Goal: Transaction & Acquisition: Book appointment/travel/reservation

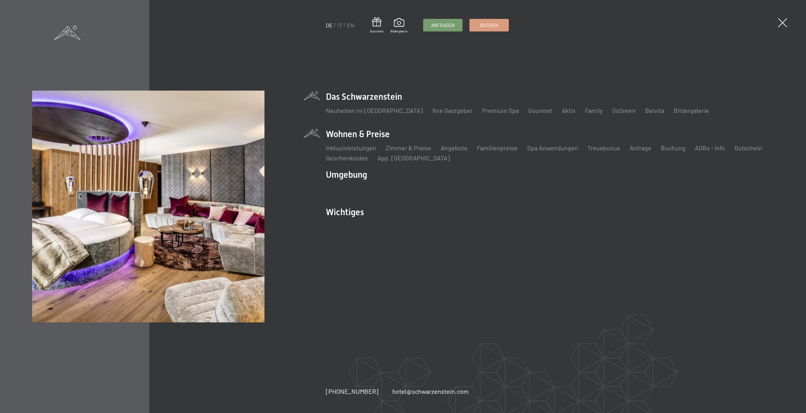
click at [380, 136] on li "Wohnen & Preise Inklusivleistungen Zimmer & Preise Liste Angebote Liste Familie…" at bounding box center [550, 145] width 448 height 34
click at [322, 133] on div "DE IT EN Gutschein Bildergalerie Anfragen Buchen DE IT EN Das Schwarzenstein Ne…" at bounding box center [403, 207] width 742 height 232
click at [351, 140] on li "Wohnen & Preise Inklusivleistungen Zimmer & Preise Liste Angebote Liste Familie…" at bounding box center [550, 145] width 448 height 34
click at [348, 130] on li "Wohnen & Preise Inklusivleistungen [PERSON_NAME] & Preise Liste Angebote Liste …" at bounding box center [550, 145] width 448 height 34
click at [354, 134] on li "Wohnen & Preise Inklusivleistungen Zimmer & Preise Liste Angebote Liste Familie…" at bounding box center [550, 145] width 448 height 34
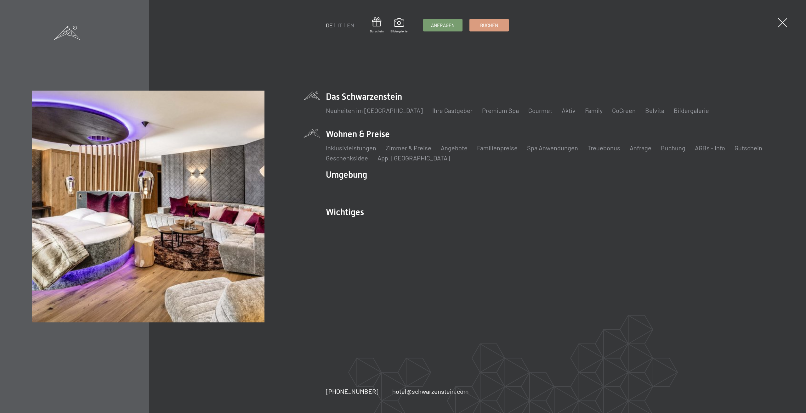
click at [376, 136] on li "Wohnen & Preise Inklusivleistungen Zimmer & Preise Liste Angebote Liste Familie…" at bounding box center [550, 145] width 448 height 34
click at [356, 134] on li "Wohnen & Preise Inklusivleistungen Zimmer & Preise Liste Angebote Liste Familie…" at bounding box center [550, 145] width 448 height 34
click at [411, 148] on link "Zimmer & Preise" at bounding box center [409, 148] width 46 height 8
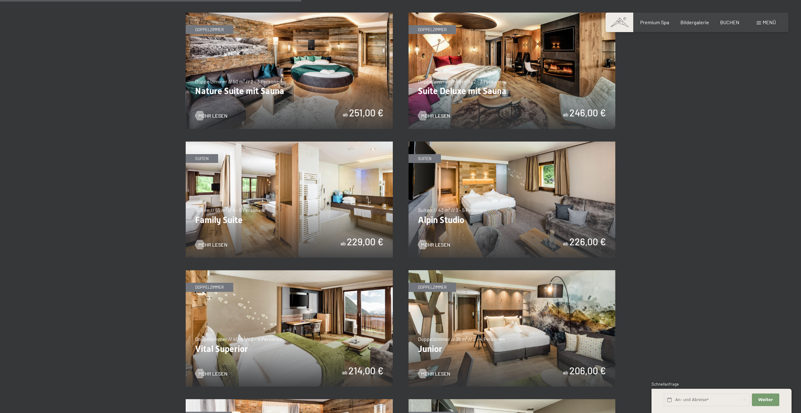
scroll to position [756, 0]
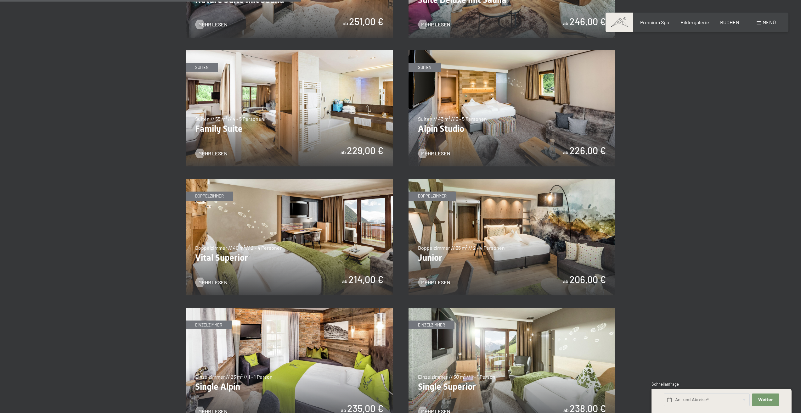
click at [548, 235] on img at bounding box center [512, 237] width 207 height 117
click at [434, 283] on span "Mehr Lesen" at bounding box center [442, 282] width 29 height 7
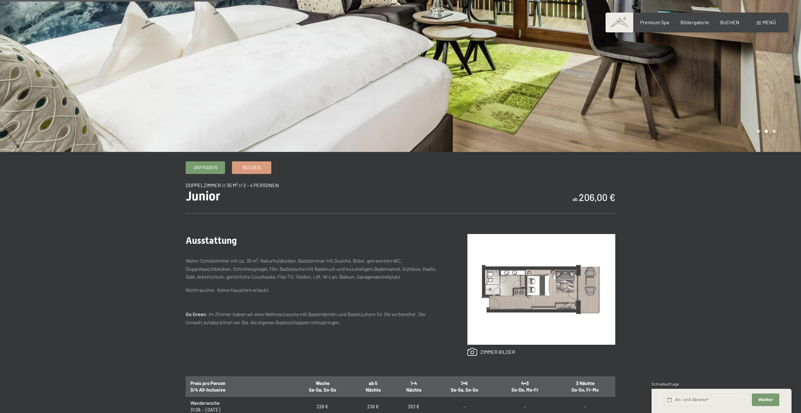
scroll to position [157, 0]
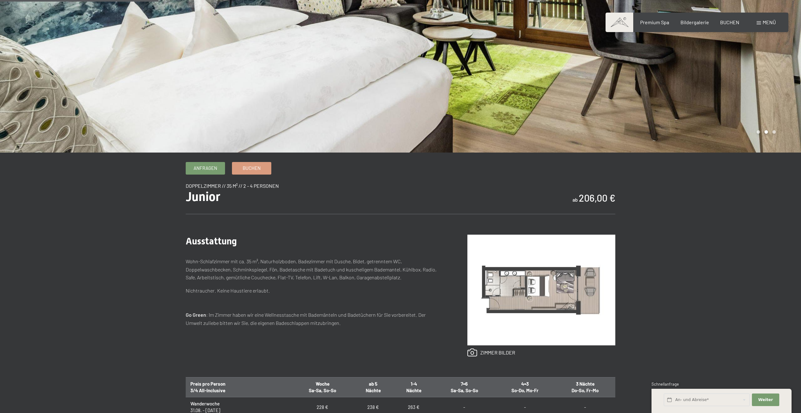
drag, startPoint x: 611, startPoint y: 198, endPoint x: 573, endPoint y: 197, distance: 37.2
click at [573, 197] on div "Anfragen Buchen Doppelzimmer // 35 m² // 2 - 4 Personen Junior ab 206,00 € Auss…" at bounding box center [400, 367] width 477 height 410
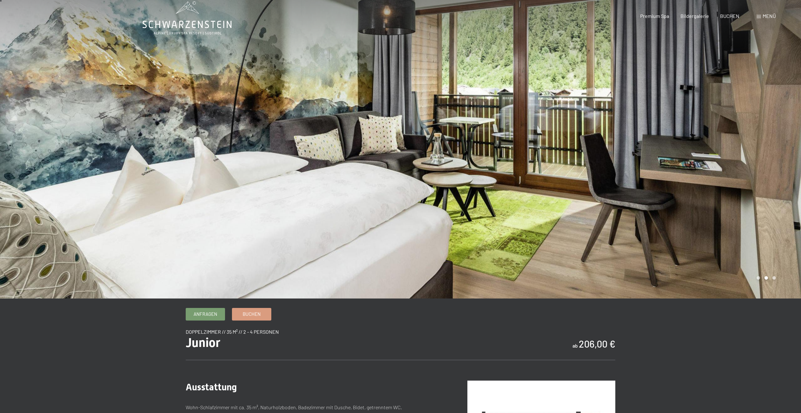
scroll to position [0, 0]
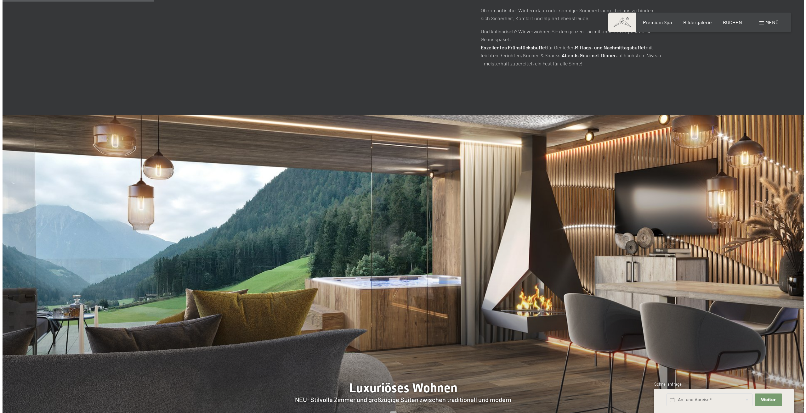
scroll to position [756, 0]
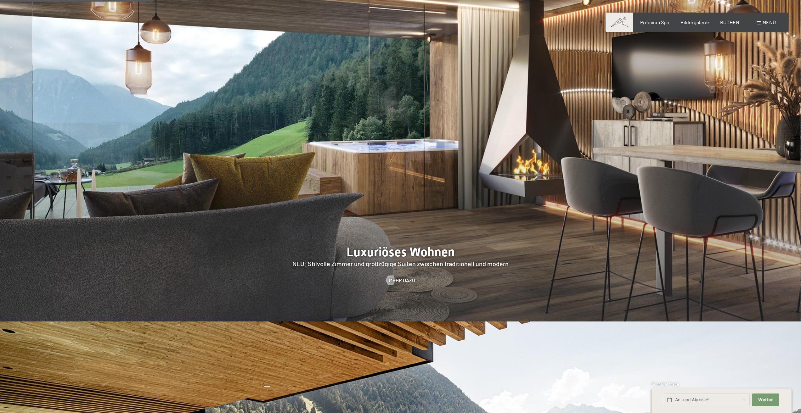
click at [768, 24] on span "Menü" at bounding box center [769, 22] width 13 height 6
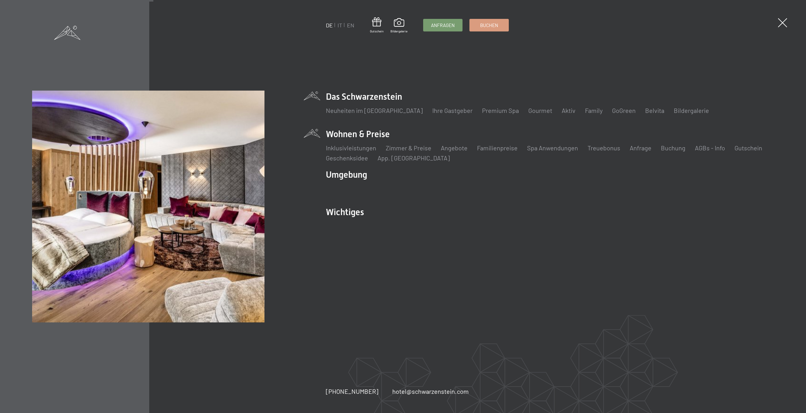
click at [348, 134] on li "Wohnen & Preise Inklusivleistungen Zimmer & Preise Liste Angebote Liste Familie…" at bounding box center [550, 145] width 448 height 34
click at [403, 150] on link "Zimmer & Preise" at bounding box center [409, 148] width 46 height 8
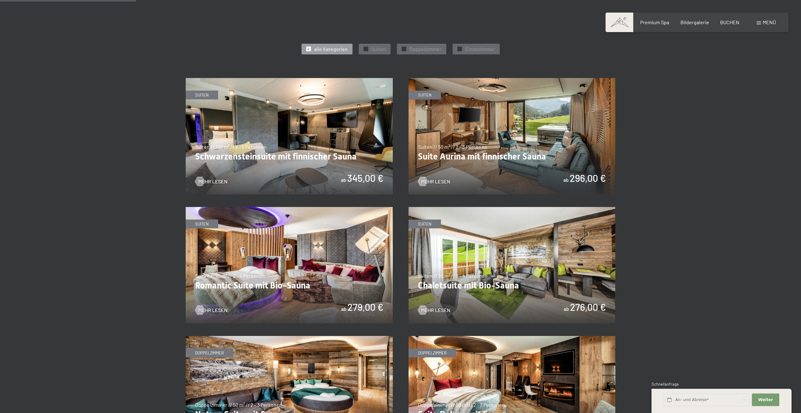
scroll to position [409, 0]
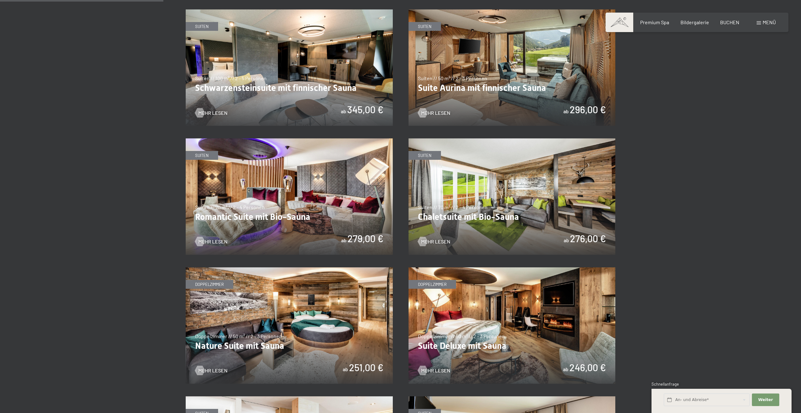
click at [508, 322] on img at bounding box center [512, 326] width 207 height 117
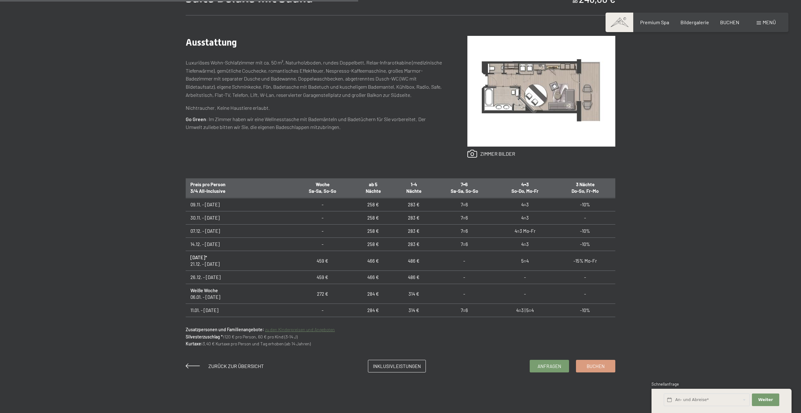
scroll to position [275, 0]
click at [713, 122] on div "Anfragen Buchen Doppelzimmer // 50 m² // 2 - 3 Personen Suite Deluxe mit Sauna …" at bounding box center [400, 168] width 801 height 410
